Goal: Transaction & Acquisition: Purchase product/service

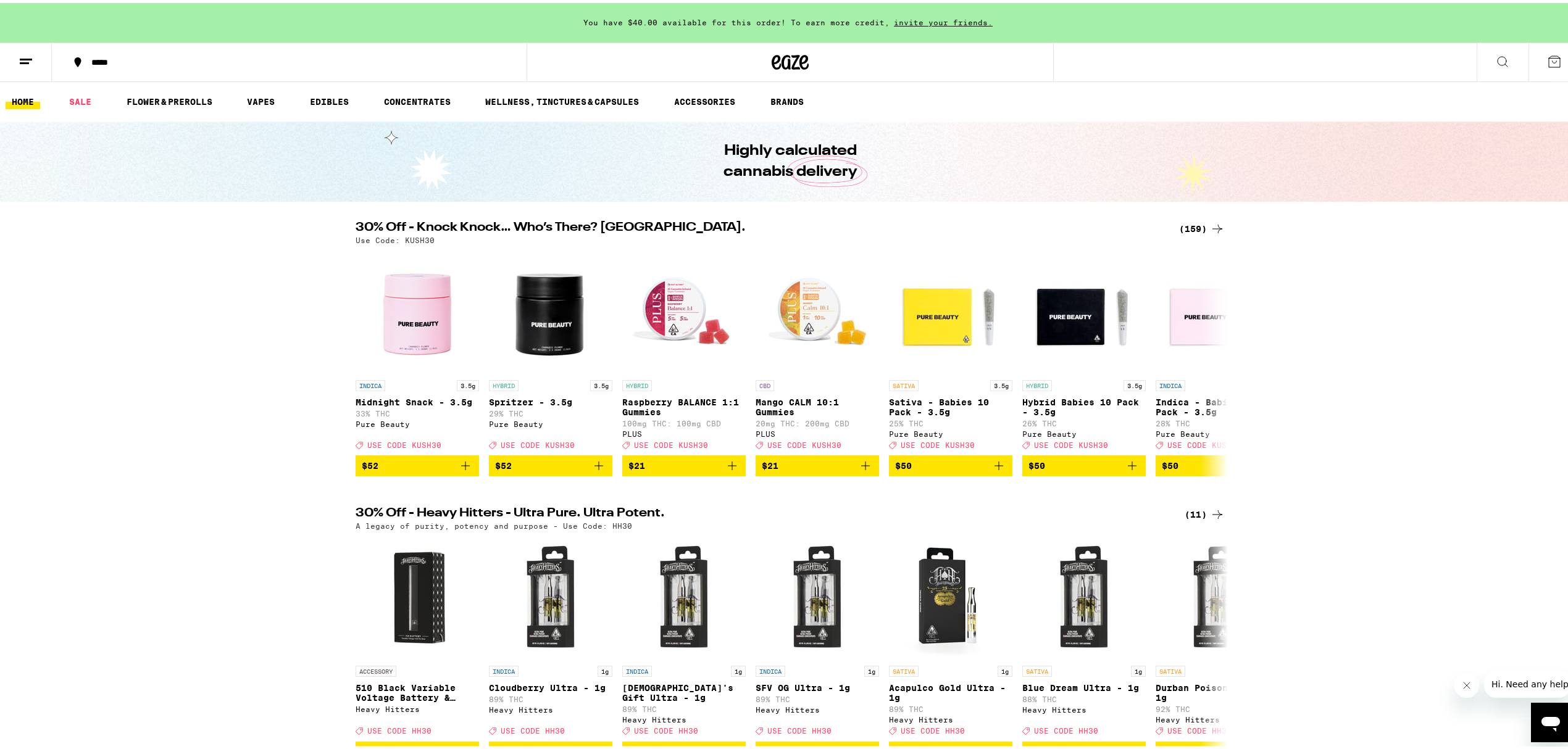
click at [1472, 439] on div "30% Off - Knock Knock… Who’s There? Kush. (159) Use Code: KUSH30 INDICA 3.5g Mi…" at bounding box center [790, 346] width 1580 height 255
click at [184, 96] on link "FLOWER & PREROLLS" at bounding box center [169, 98] width 98 height 15
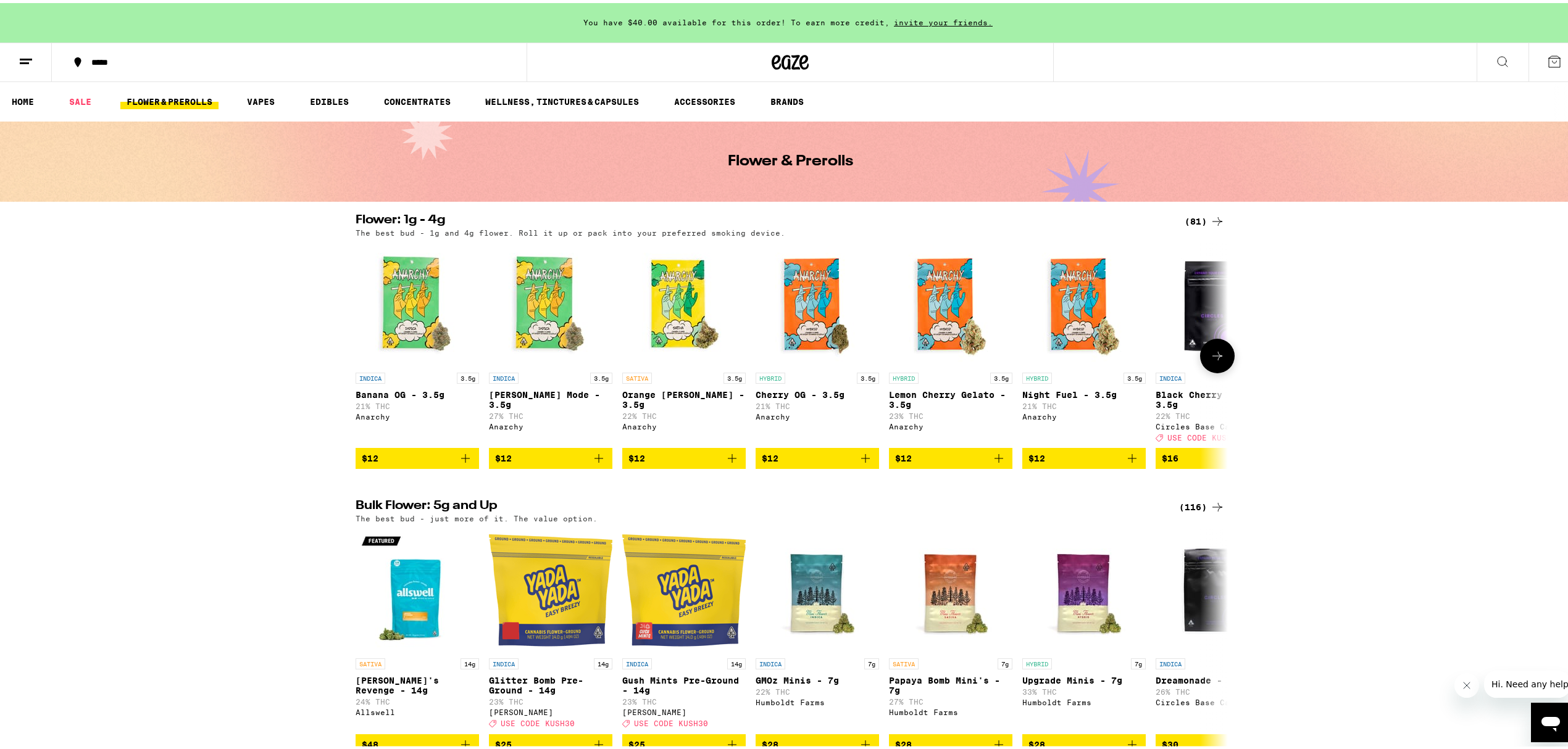
click at [576, 284] on img "Open page for Runtz Mode - 3.5g from Anarchy" at bounding box center [551, 302] width 124 height 124
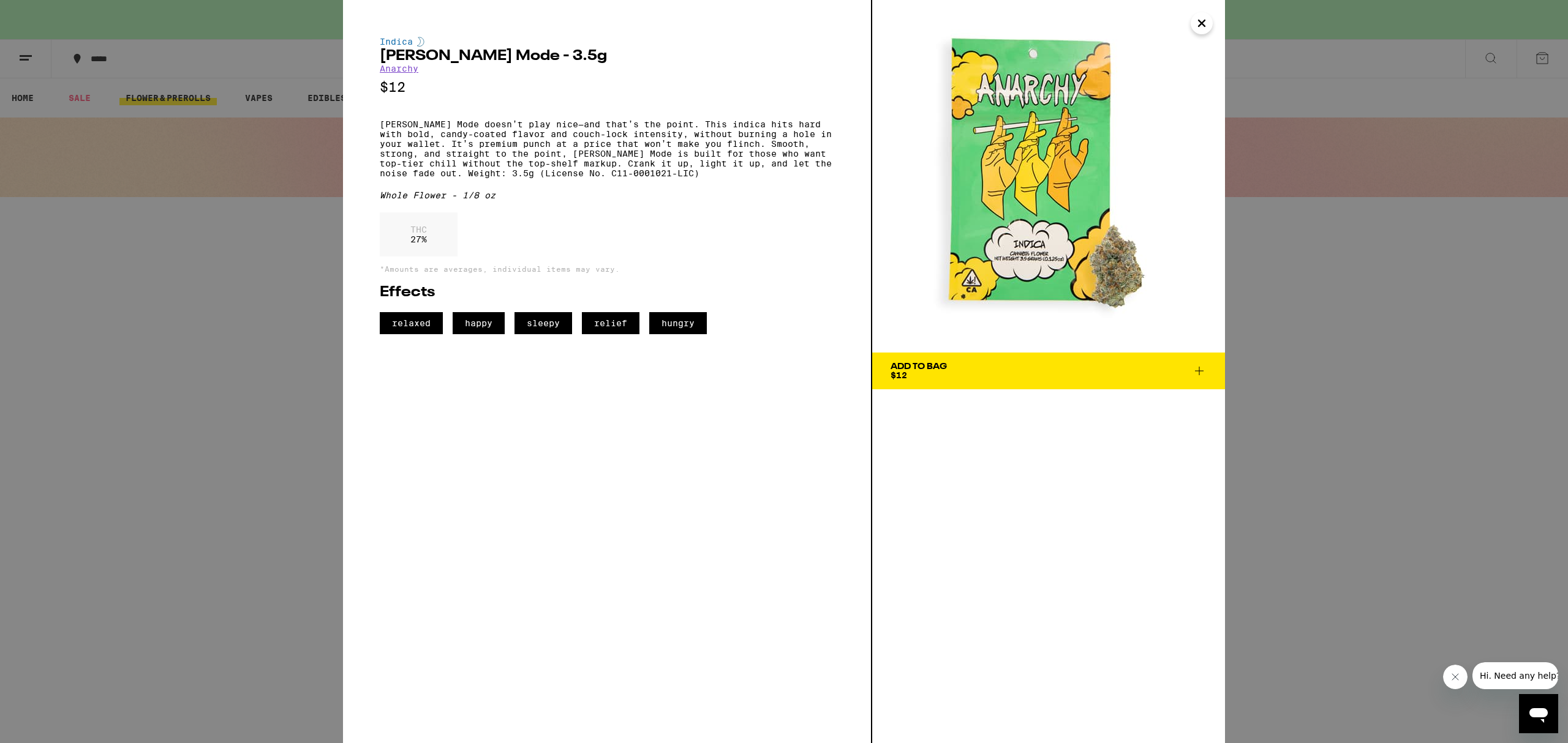
click at [1451, 375] on div "Indica [PERSON_NAME] Mode - 3.5g Anarchy $12 [PERSON_NAME] Mode doesn’t play ni…" at bounding box center [784, 371] width 1568 height 743
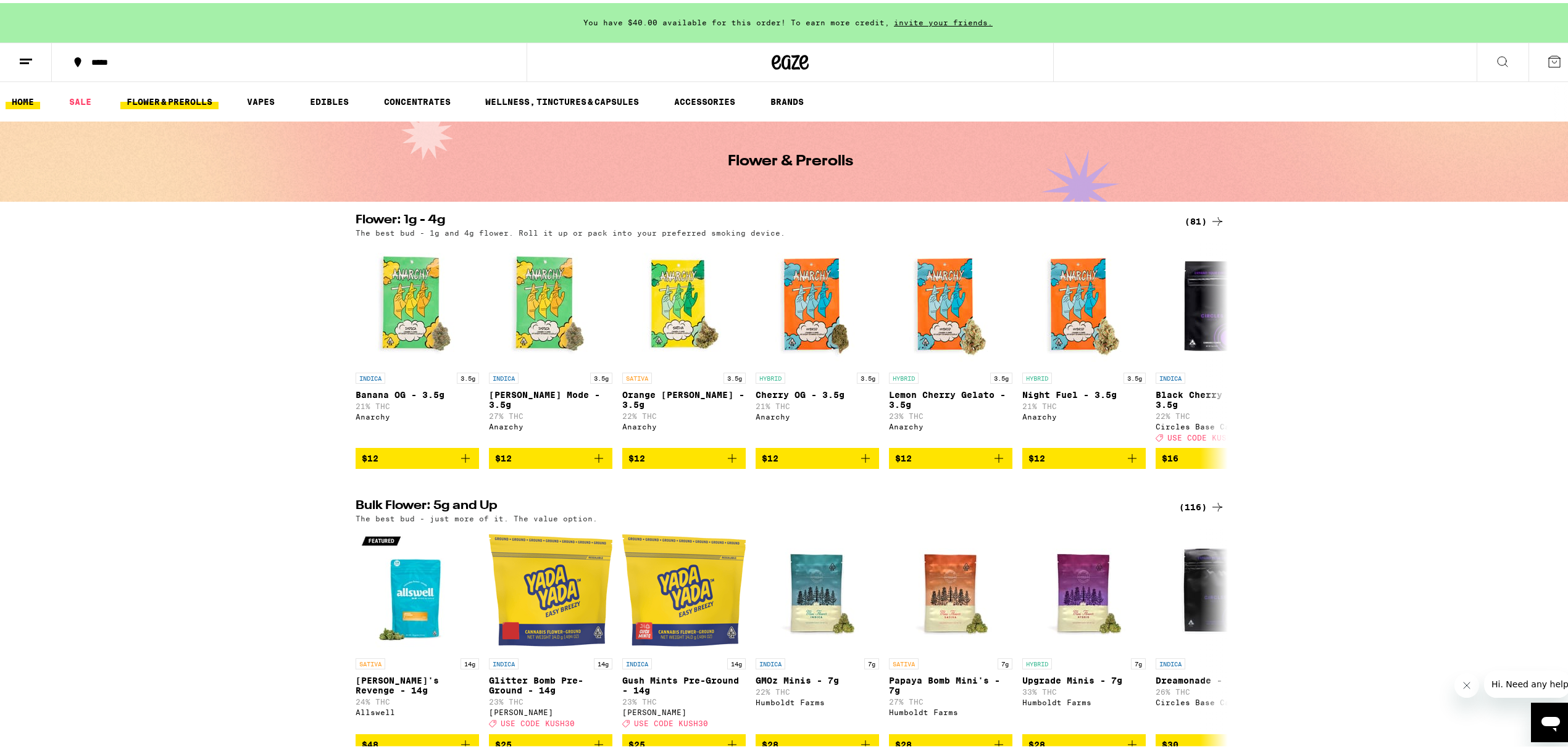
click at [10, 102] on link "HOME" at bounding box center [22, 98] width 34 height 15
